Goal: Task Accomplishment & Management: Manage account settings

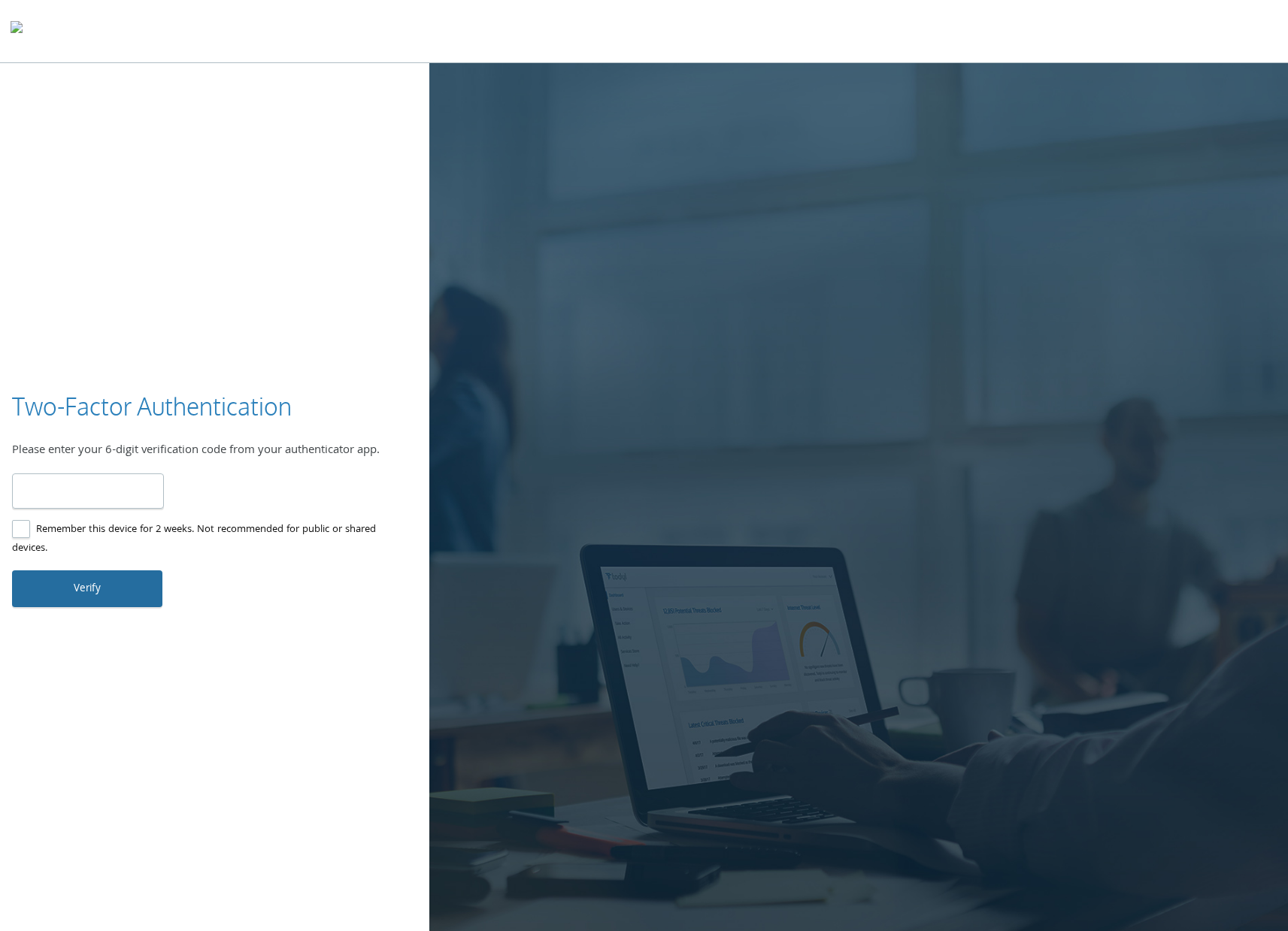
type input "******"
click at [76, 595] on button "Verify" at bounding box center [87, 588] width 150 height 36
